Goal: Find specific page/section: Find specific page/section

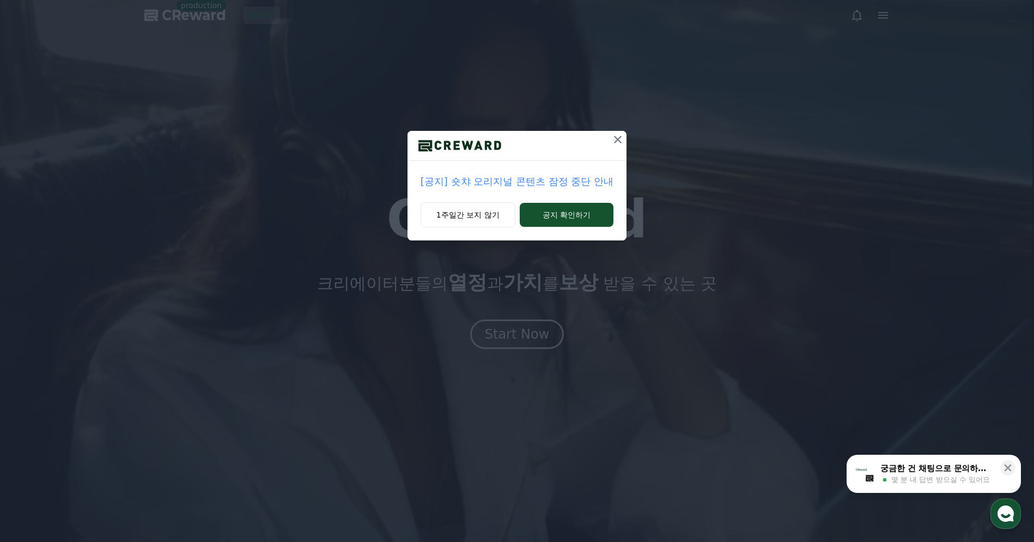
click at [621, 141] on icon at bounding box center [617, 139] width 13 height 13
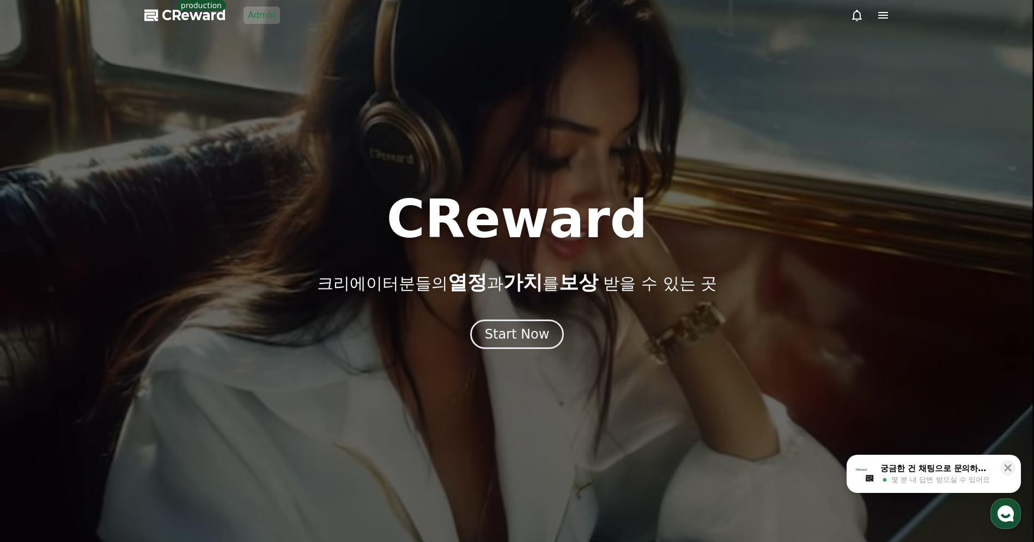
click at [275, 99] on div at bounding box center [517, 271] width 1034 height 542
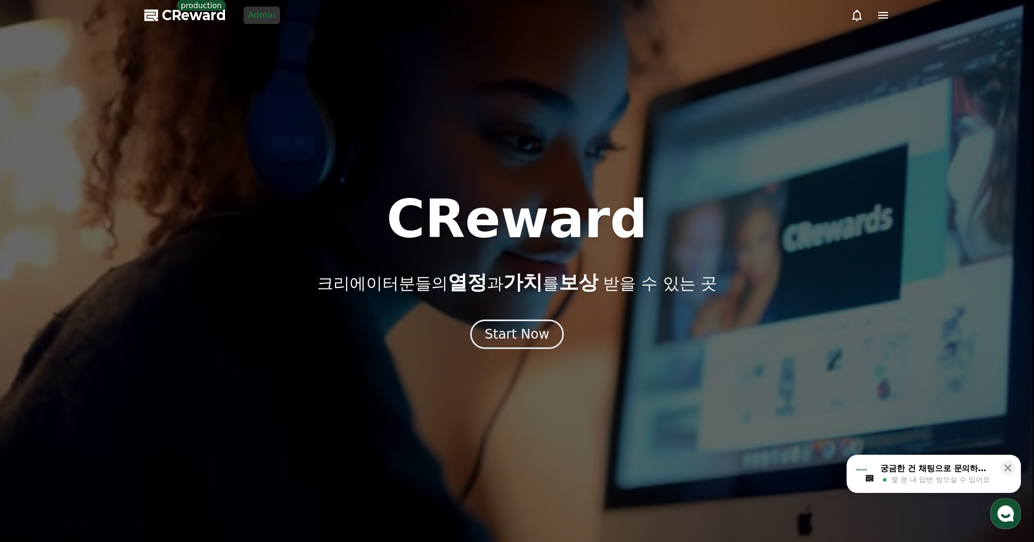
click at [271, 16] on link "Admin" at bounding box center [262, 15] width 37 height 17
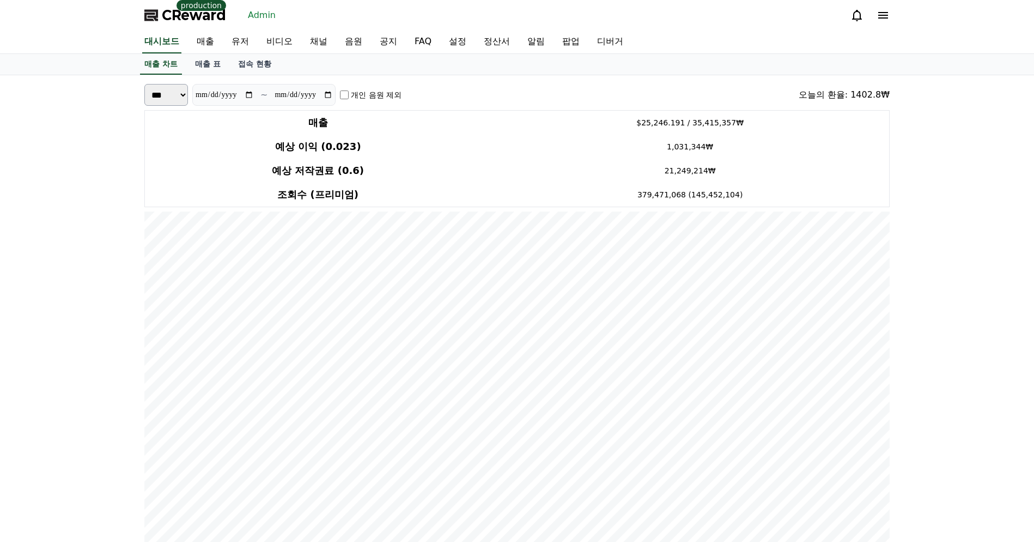
click at [360, 13] on div "CReward production Admin" at bounding box center [517, 15] width 763 height 31
click at [205, 46] on link "매출" at bounding box center [205, 42] width 35 height 23
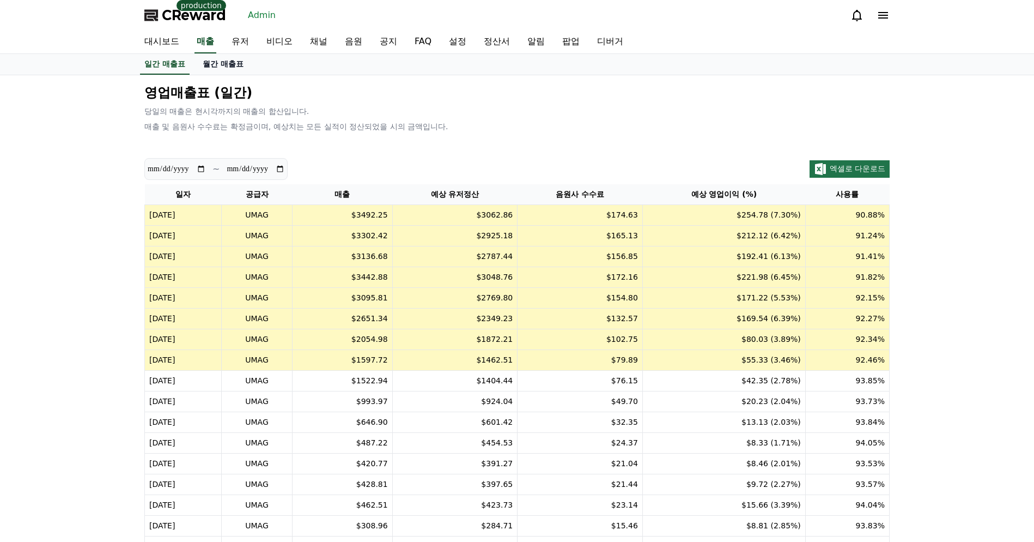
click at [220, 72] on link "월간 매출표" at bounding box center [223, 64] width 58 height 21
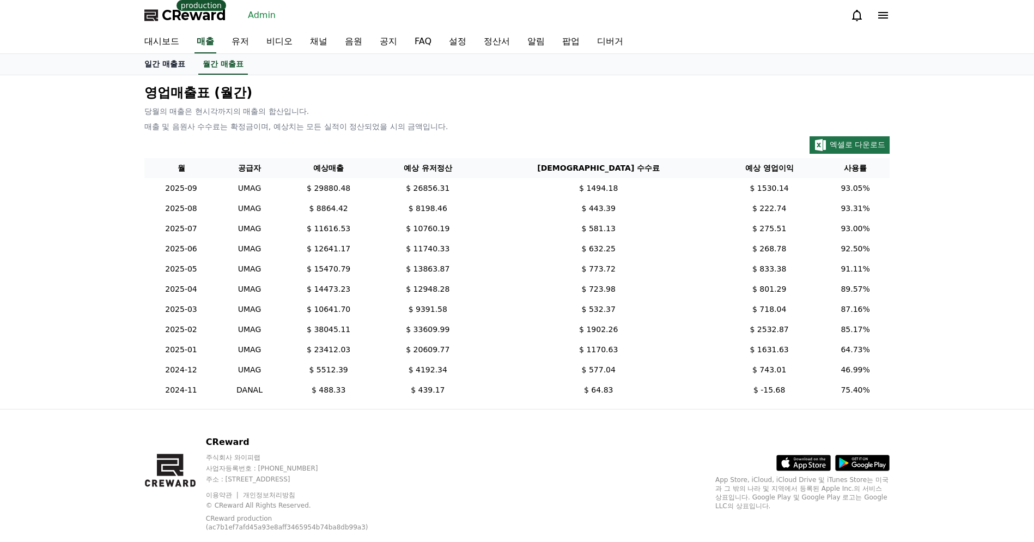
click at [179, 70] on link "일간 매출표" at bounding box center [165, 64] width 58 height 21
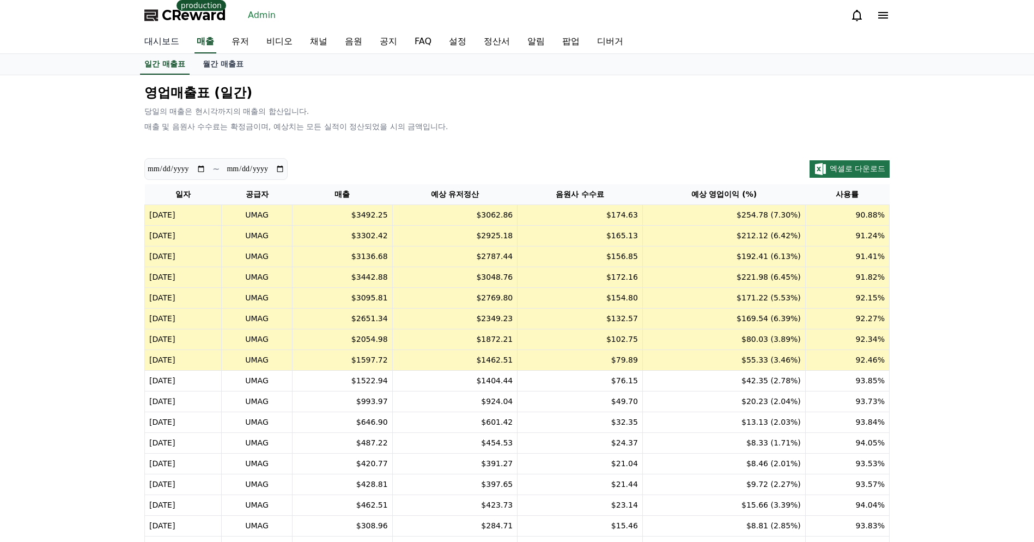
click at [169, 43] on link "대시보드" at bounding box center [162, 42] width 52 height 23
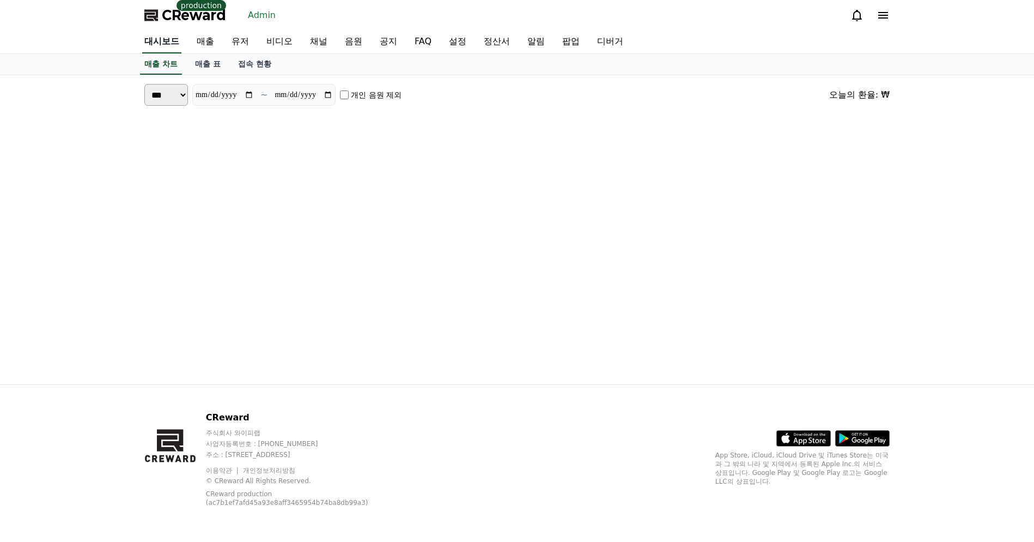
click at [191, 62] on link "매출 표" at bounding box center [207, 64] width 43 height 21
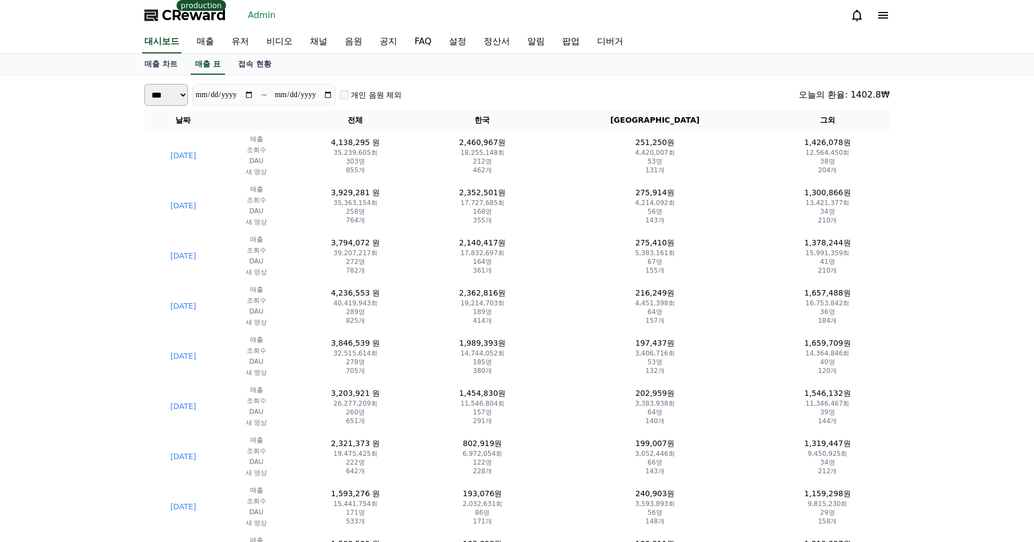
click at [404, 69] on div "매출 차트 매출 표 접속 현황" at bounding box center [517, 64] width 763 height 21
click at [515, 93] on div "**********" at bounding box center [516, 95] width 745 height 22
click at [691, 35] on div "대시보드 매출 유저 비디오 채널 음원 공지 FAQ 설정 정산서 알림 팝업 디버거" at bounding box center [517, 42] width 763 height 23
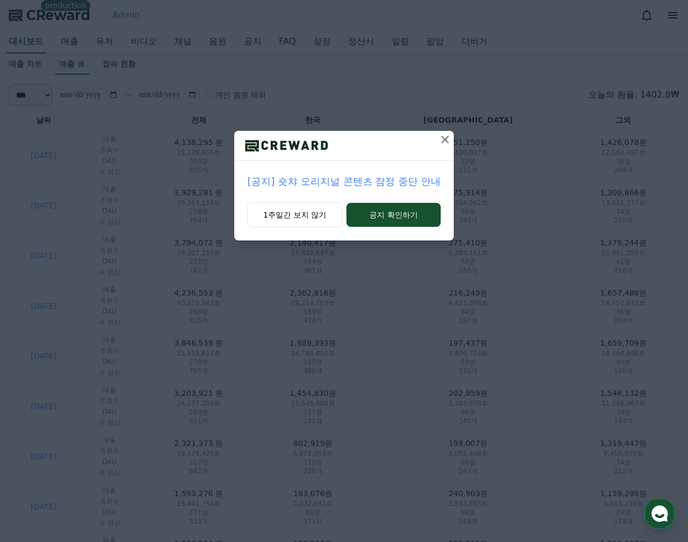
click at [442, 145] on icon at bounding box center [445, 139] width 13 height 13
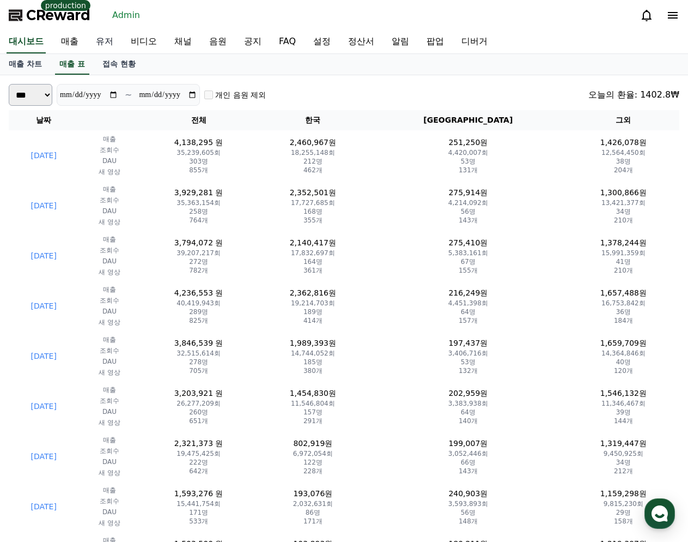
click at [100, 41] on link "유저" at bounding box center [104, 42] width 35 height 23
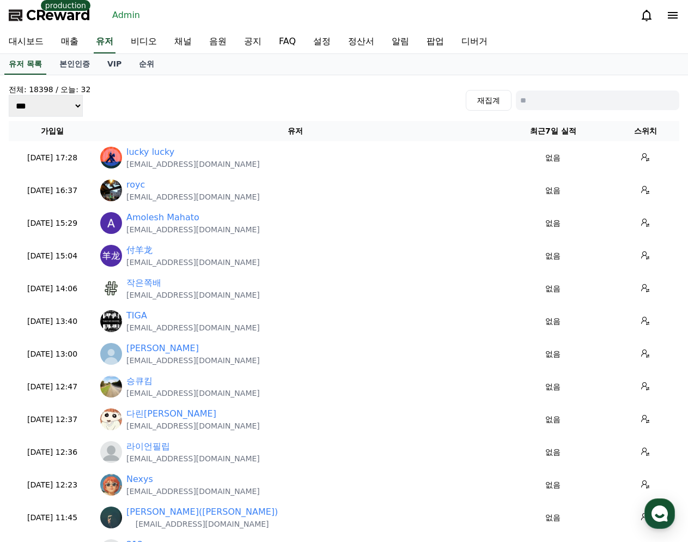
click at [543, 102] on input at bounding box center [597, 100] width 163 height 20
type input "*"
type input "***"
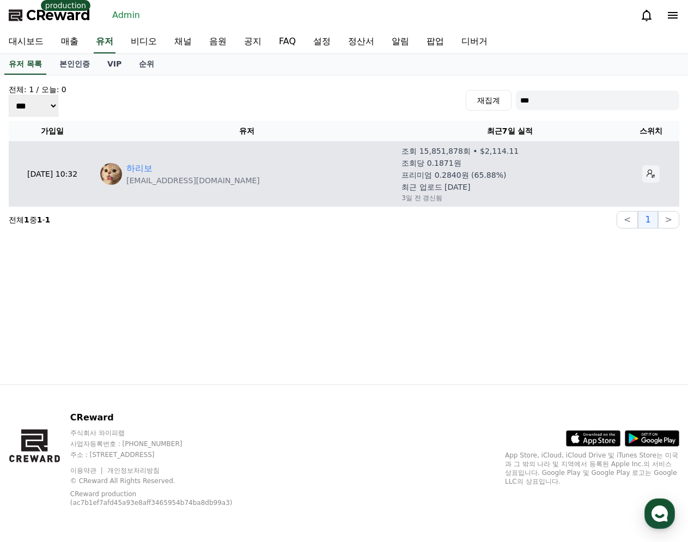
click at [642, 172] on button at bounding box center [650, 173] width 17 height 17
